Goal: Task Accomplishment & Management: Complete application form

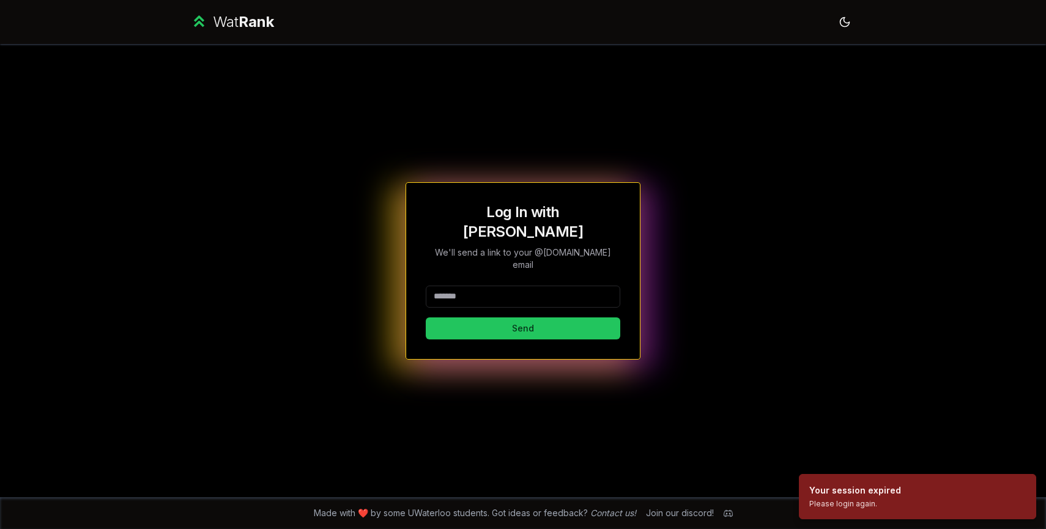
click at [535, 286] on input at bounding box center [523, 297] width 195 height 22
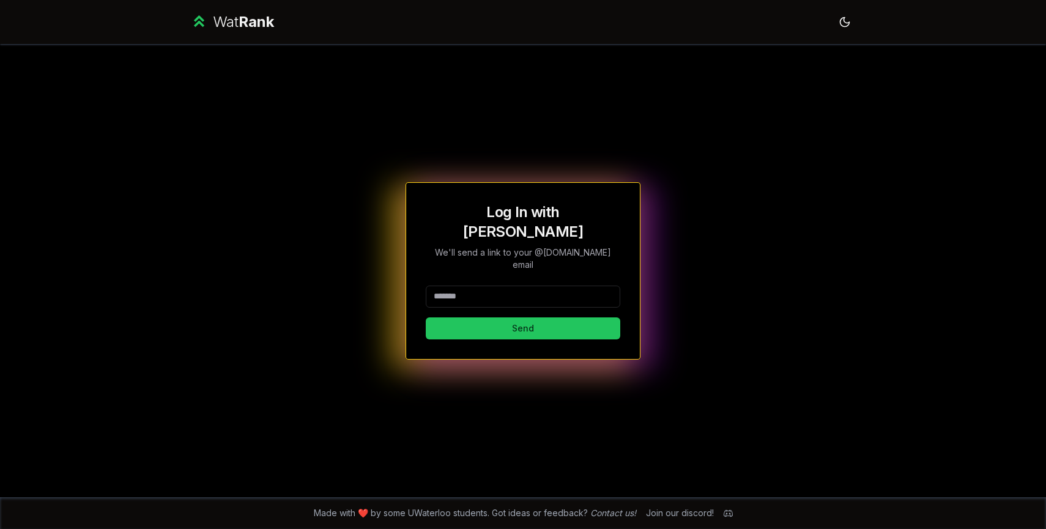
type input "******"
click at [547, 318] on button "Send" at bounding box center [523, 329] width 195 height 22
